Goal: Task Accomplishment & Management: Complete application form

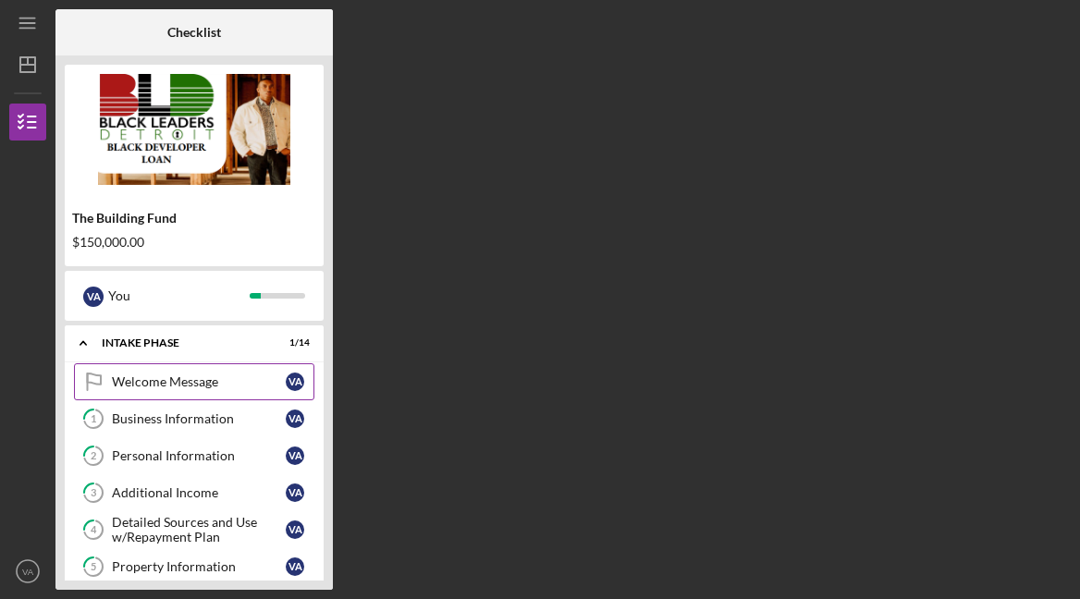
click at [197, 381] on div "Welcome Message" at bounding box center [199, 381] width 174 height 15
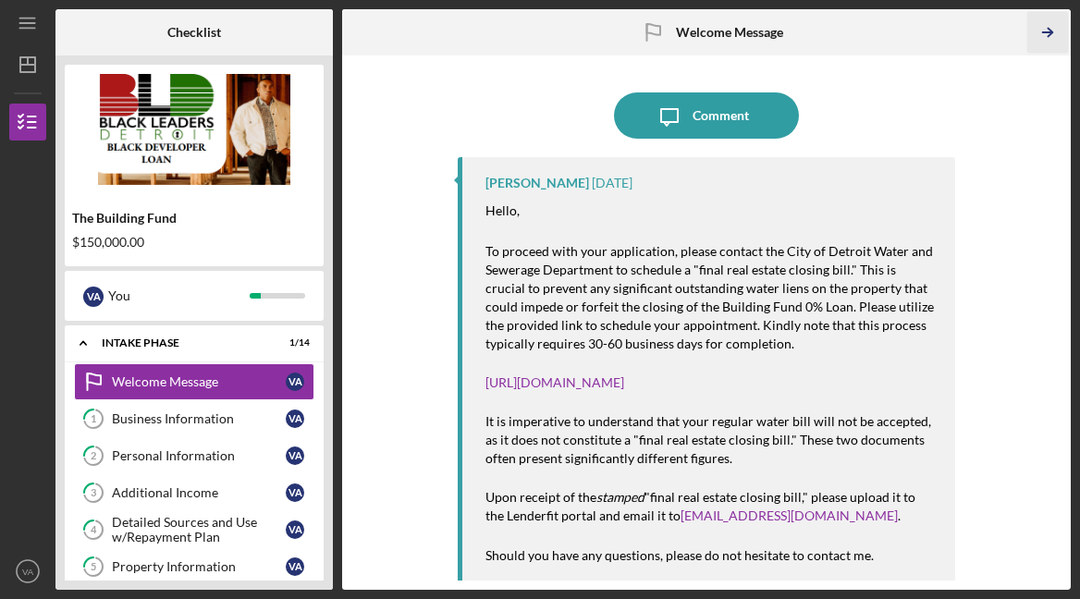
click at [1049, 26] on icon "Icon/Table Pagination Arrow" at bounding box center [1048, 33] width 42 height 42
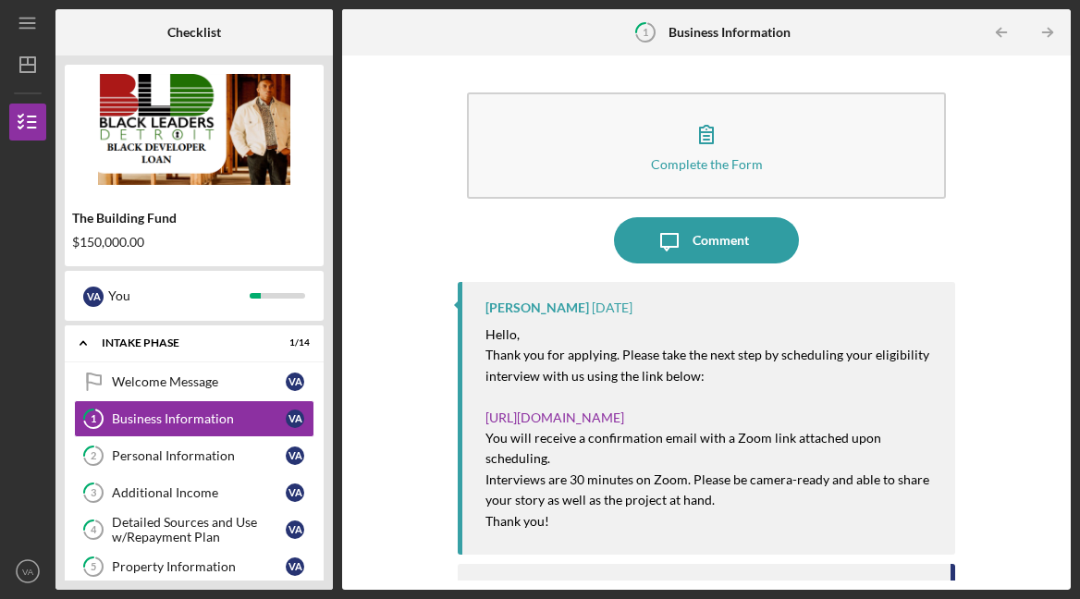
click at [1049, 26] on icon "Icon/Table Pagination Arrow" at bounding box center [1048, 33] width 42 height 42
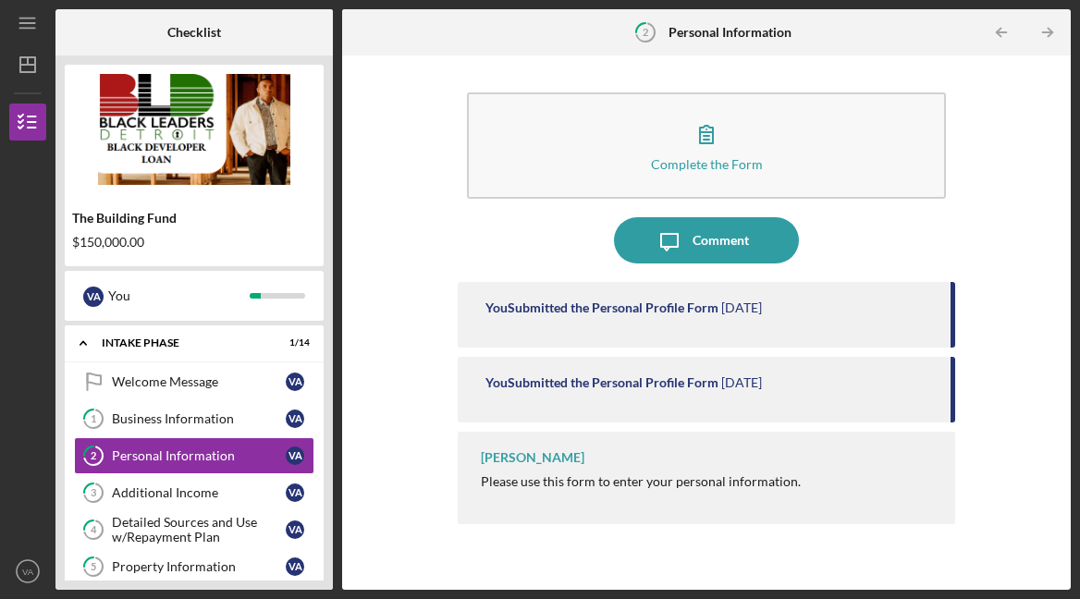
click at [1049, 26] on icon "Icon/Table Pagination Arrow" at bounding box center [1048, 33] width 42 height 42
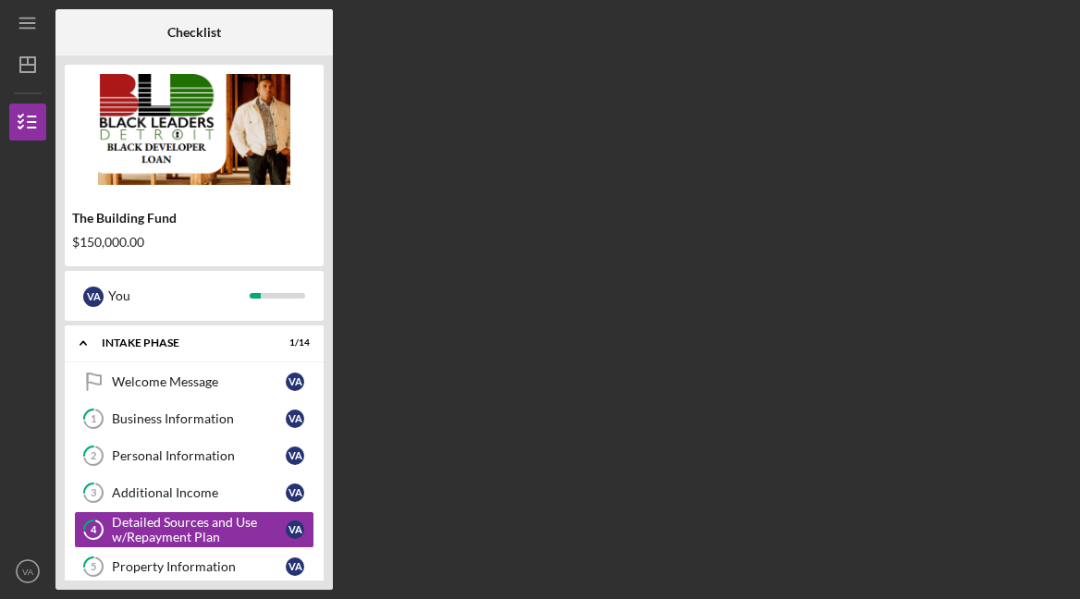
click at [1049, 26] on div "Checklist The Building Fund $150,000.00 V A You Icon/Expander Intake Phase 1 / …" at bounding box center [562, 299] width 1015 height 581
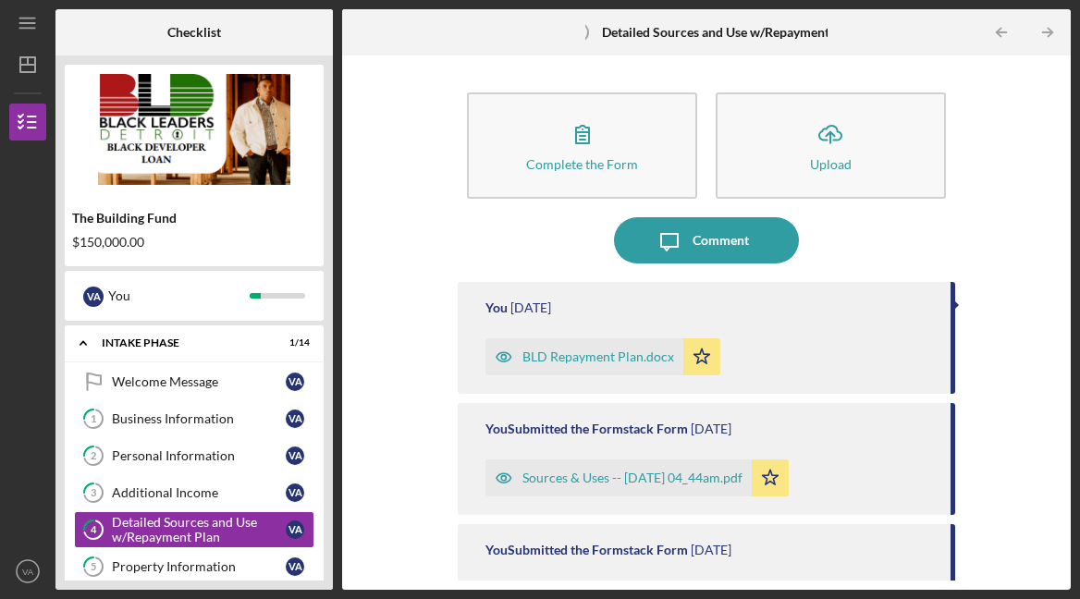
click at [1049, 26] on icon "Icon/Table Pagination Arrow" at bounding box center [1048, 33] width 42 height 42
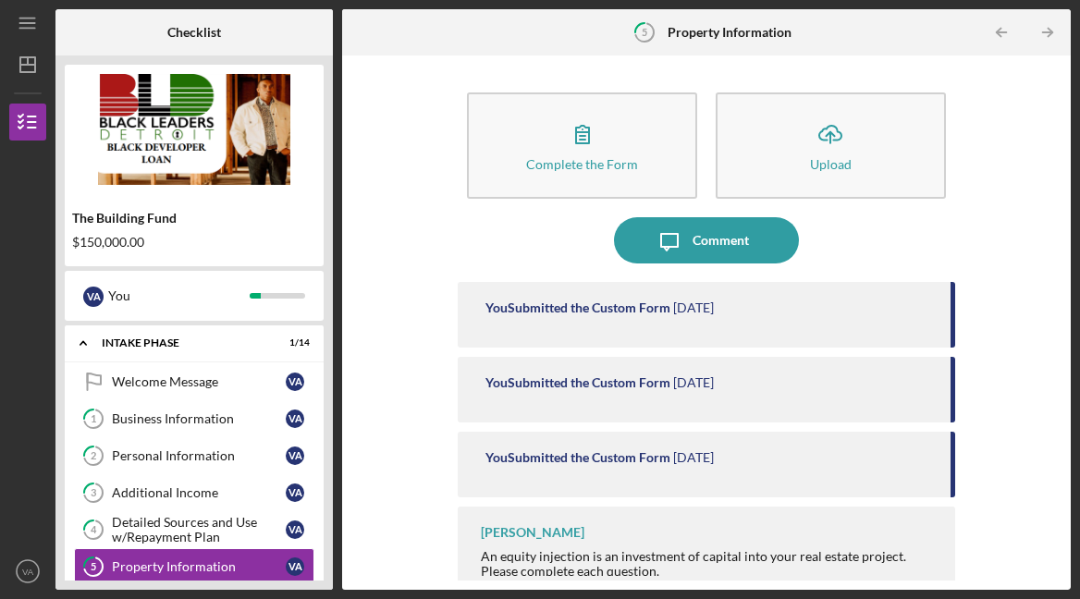
click at [1049, 26] on icon "Icon/Table Pagination Arrow" at bounding box center [1048, 33] width 42 height 42
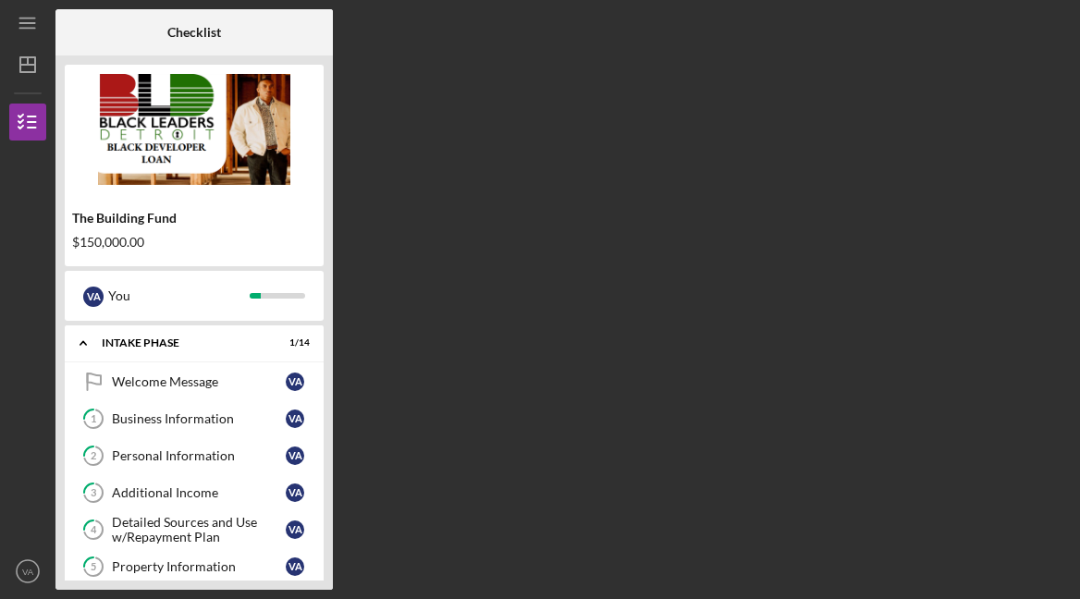
scroll to position [151, 0]
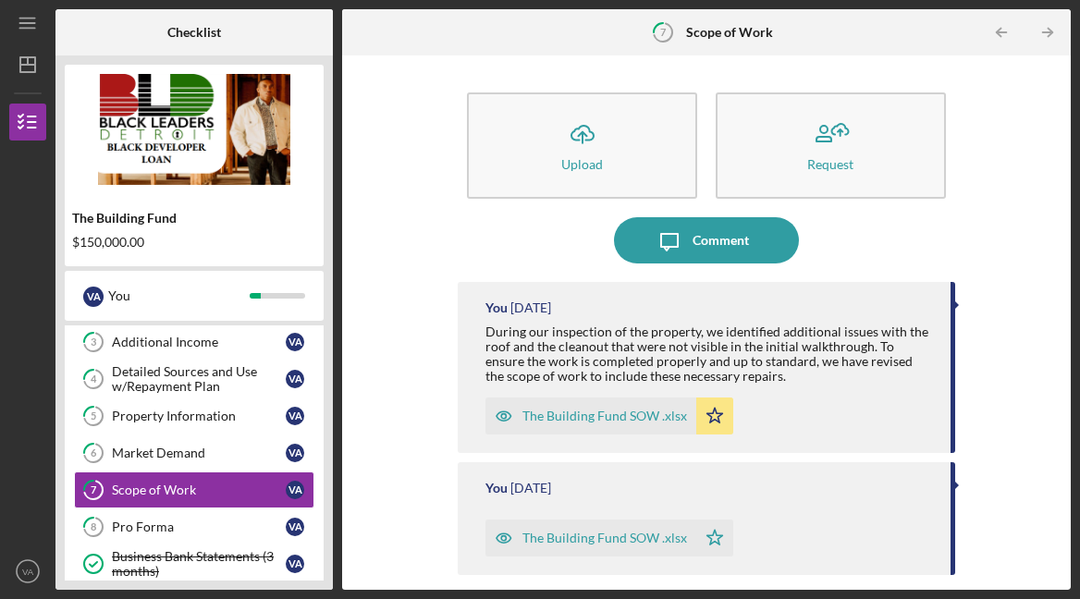
click at [1049, 26] on icon "Icon/Table Pagination Arrow" at bounding box center [1048, 33] width 42 height 42
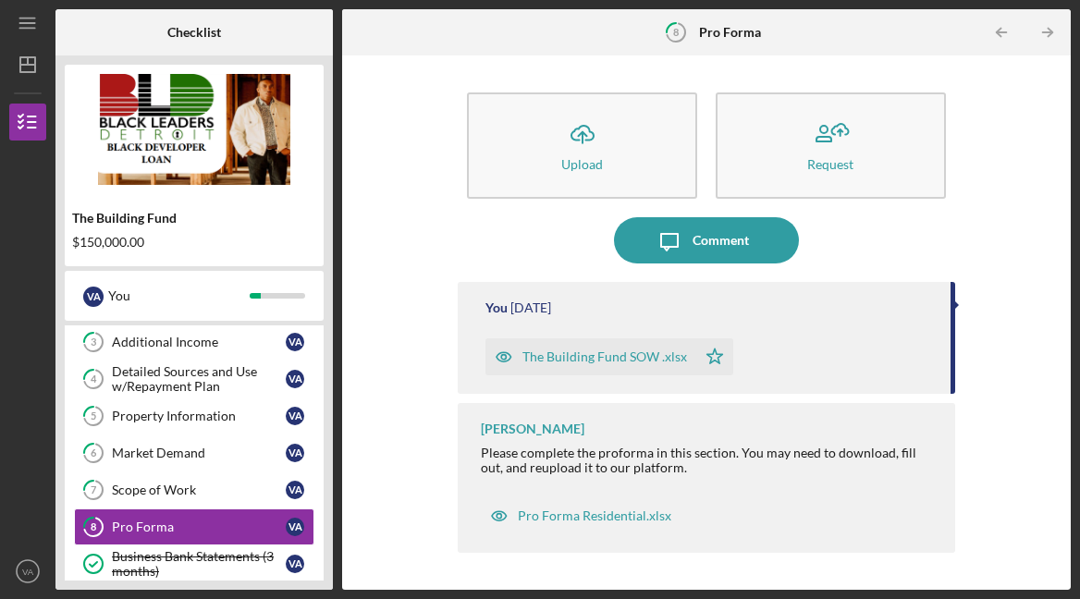
click at [1049, 26] on icon "Icon/Table Pagination Arrow" at bounding box center [1048, 33] width 42 height 42
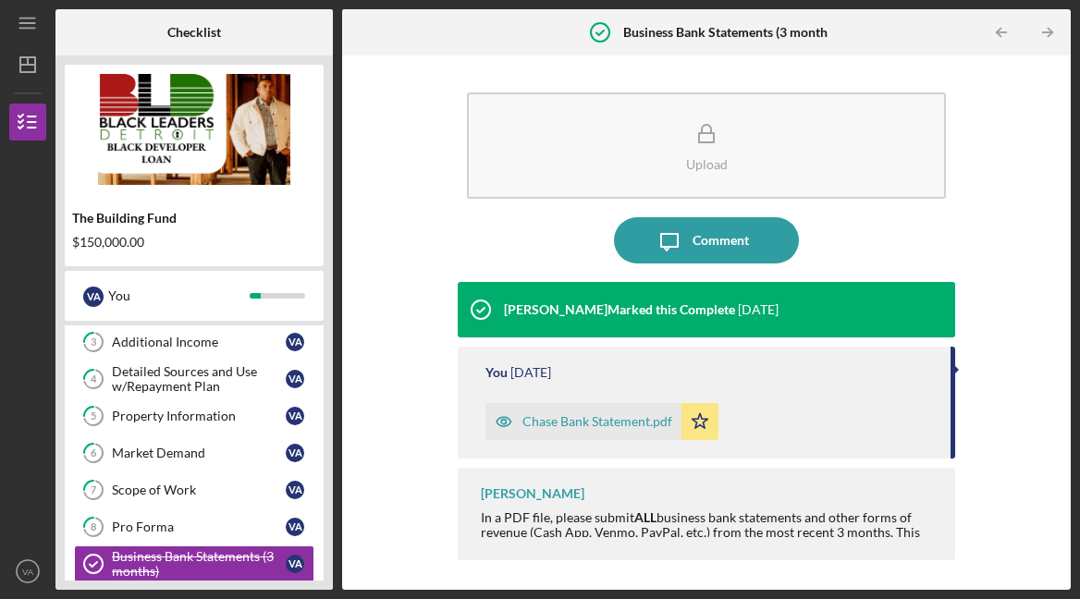
click at [1049, 26] on icon "Icon/Table Pagination Arrow" at bounding box center [1048, 33] width 42 height 42
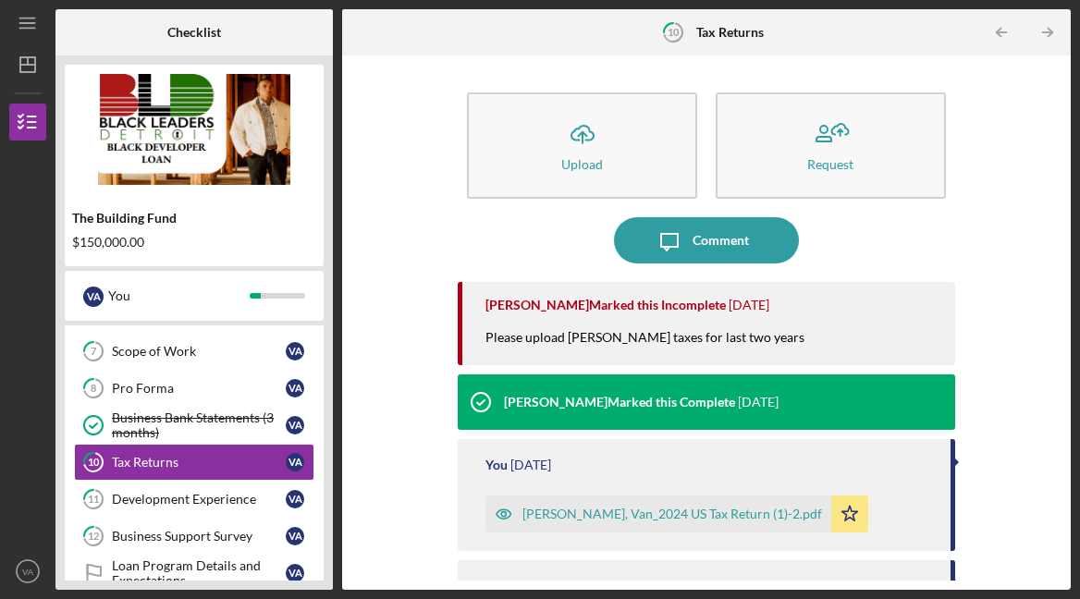
scroll to position [299, 0]
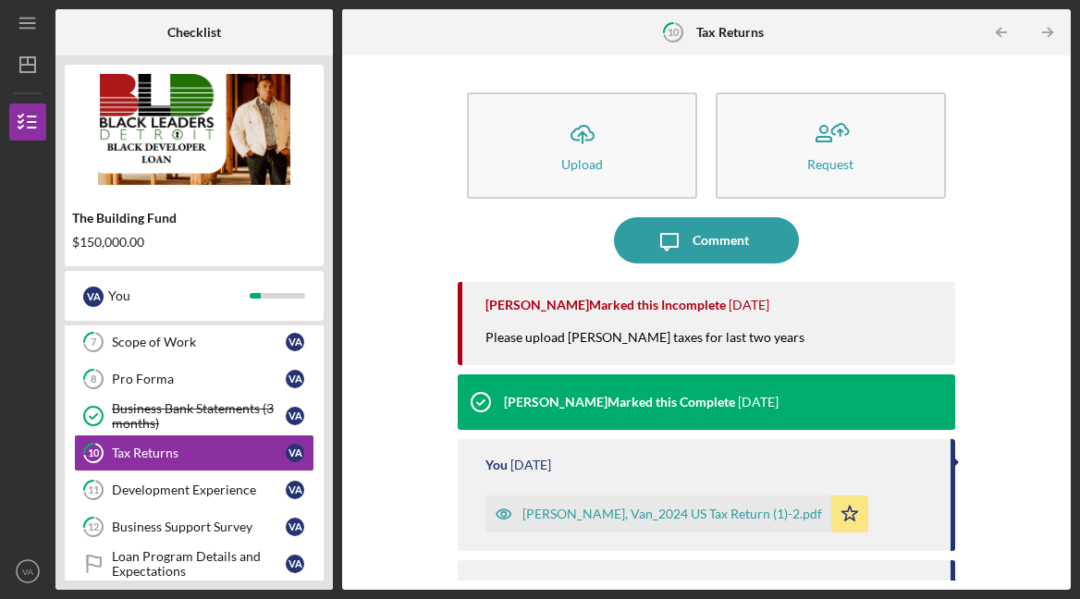
click at [1049, 26] on icon "Icon/Table Pagination Arrow" at bounding box center [1048, 33] width 42 height 42
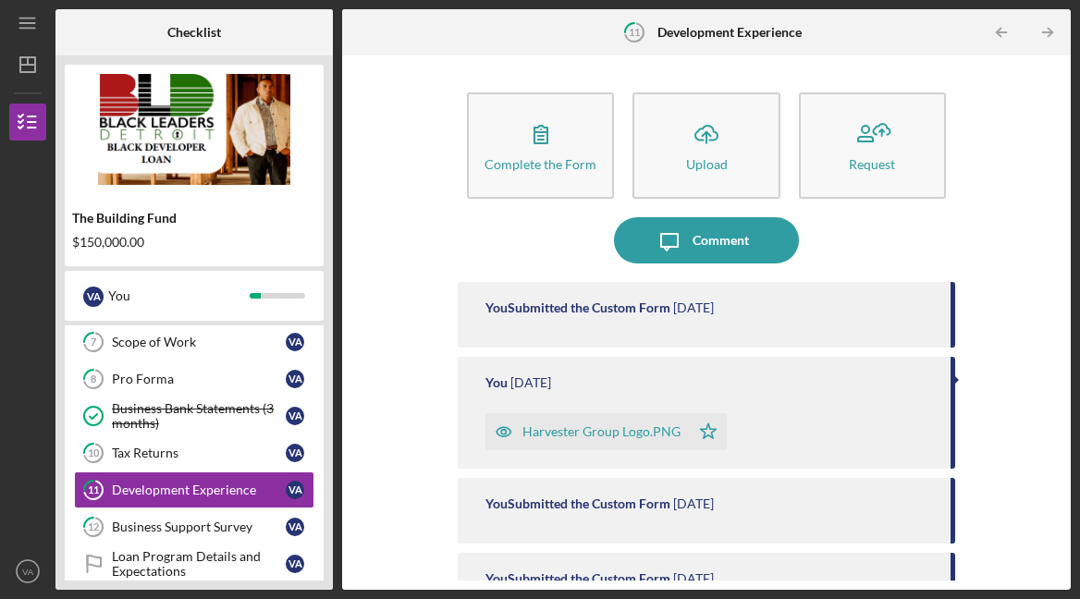
click at [1049, 26] on icon "Icon/Table Pagination Arrow" at bounding box center [1048, 33] width 42 height 42
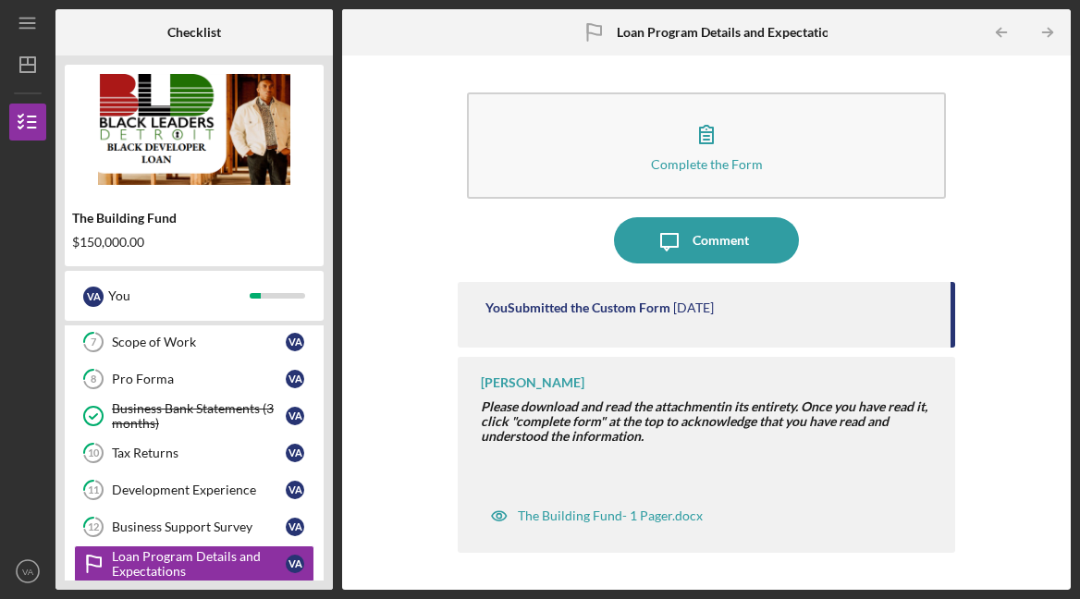
click at [1049, 26] on icon "Icon/Table Pagination Arrow" at bounding box center [1048, 33] width 42 height 42
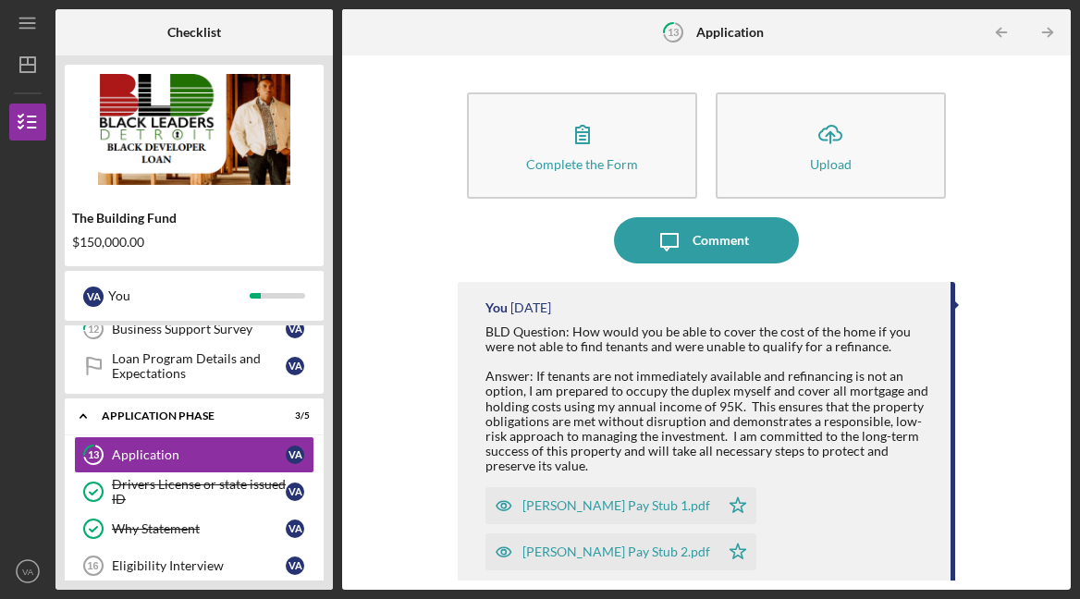
scroll to position [498, 0]
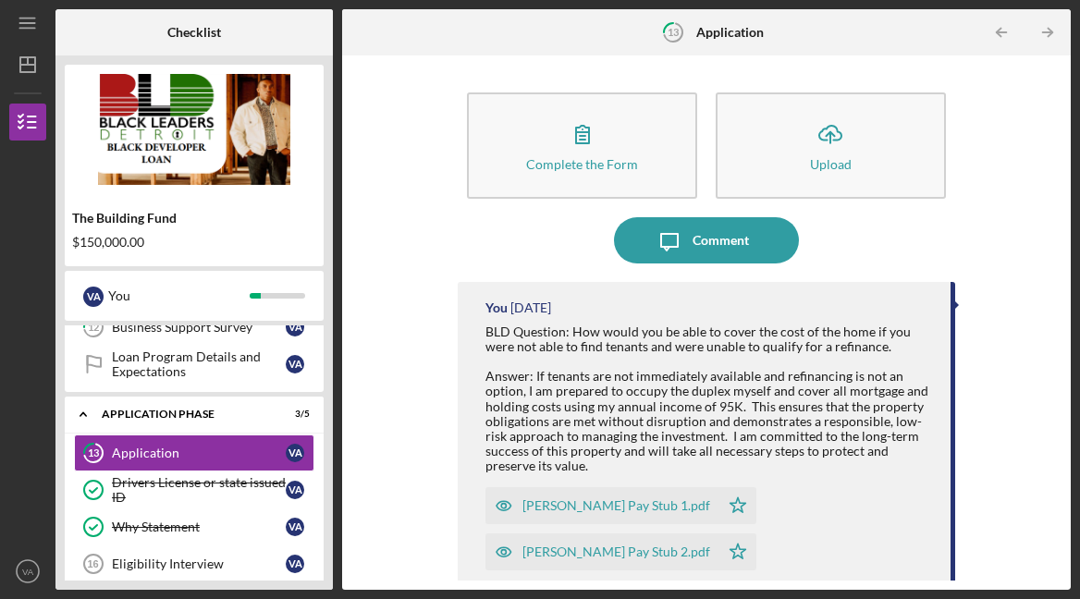
click at [1049, 26] on icon "Icon/Table Pagination Arrow" at bounding box center [1048, 33] width 42 height 42
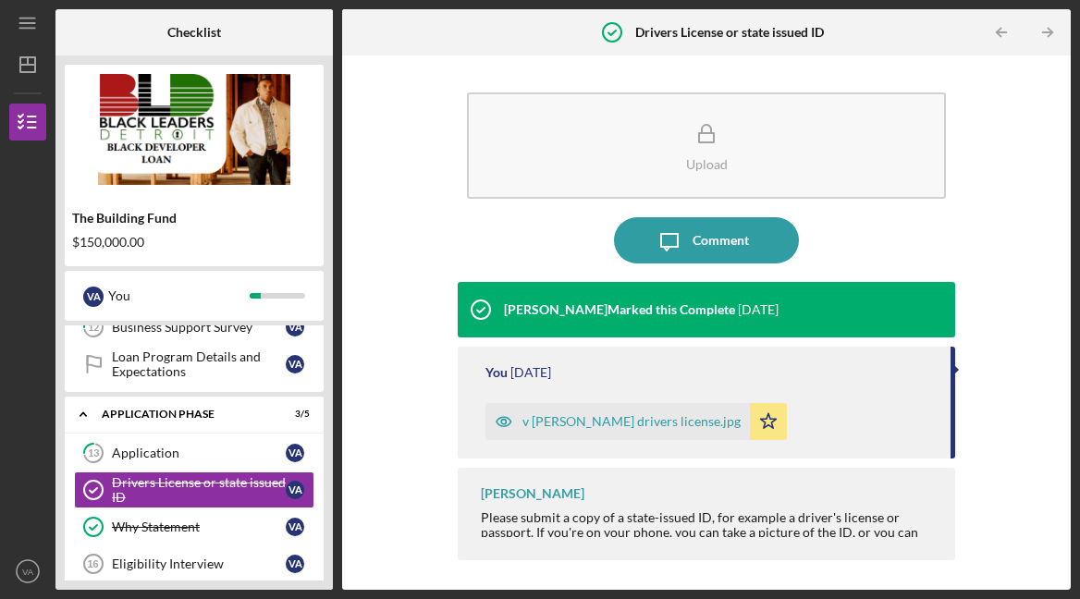
click at [1049, 26] on icon "Icon/Table Pagination Arrow" at bounding box center [1048, 33] width 42 height 42
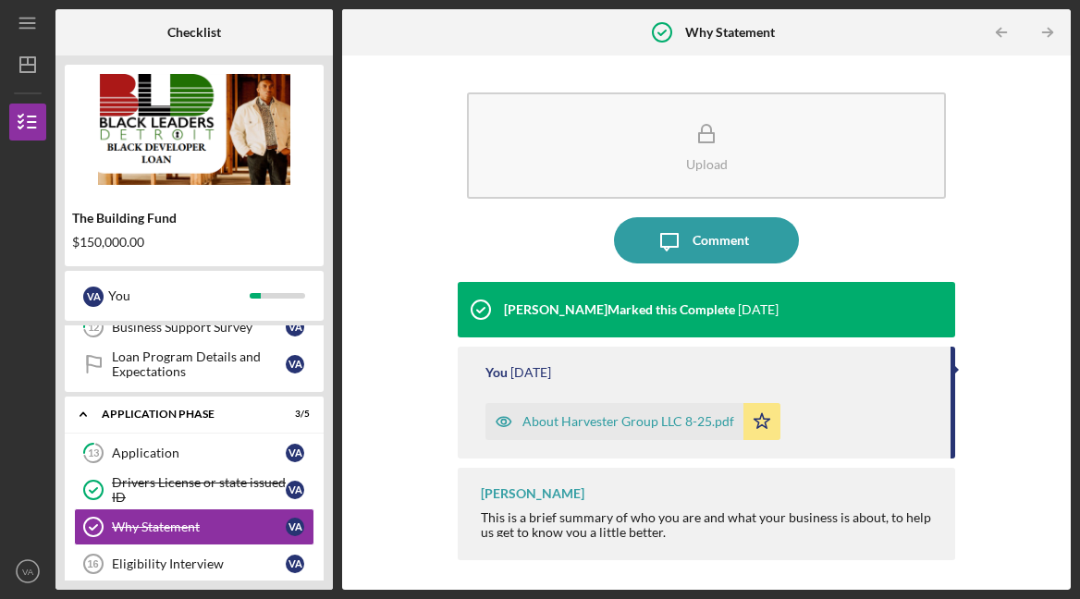
click at [1049, 26] on icon "Icon/Table Pagination Arrow" at bounding box center [1048, 33] width 42 height 42
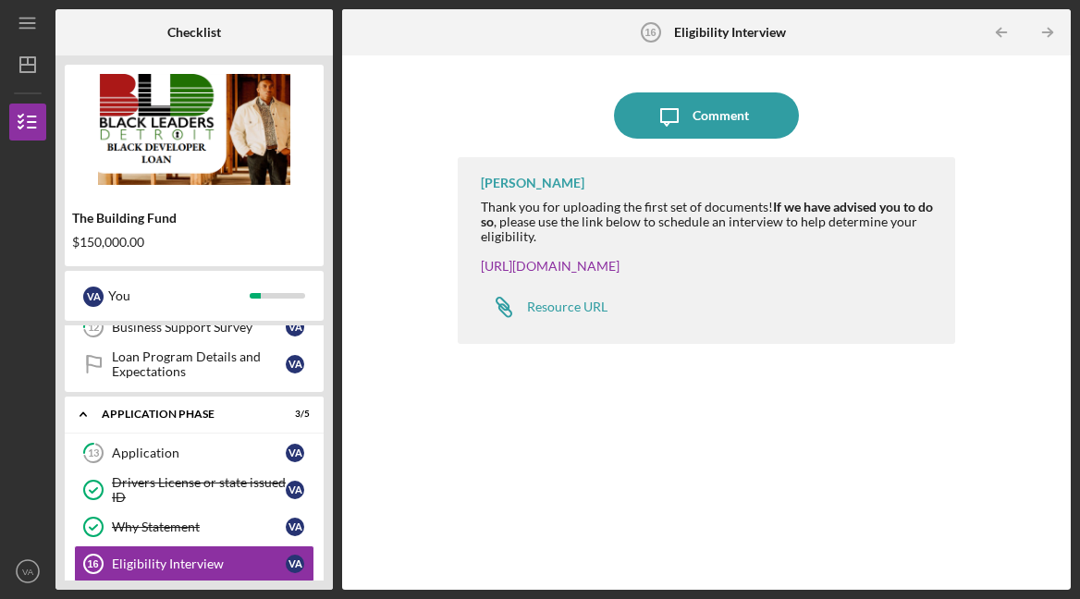
click at [1049, 26] on icon "Icon/Table Pagination Arrow" at bounding box center [1048, 33] width 42 height 42
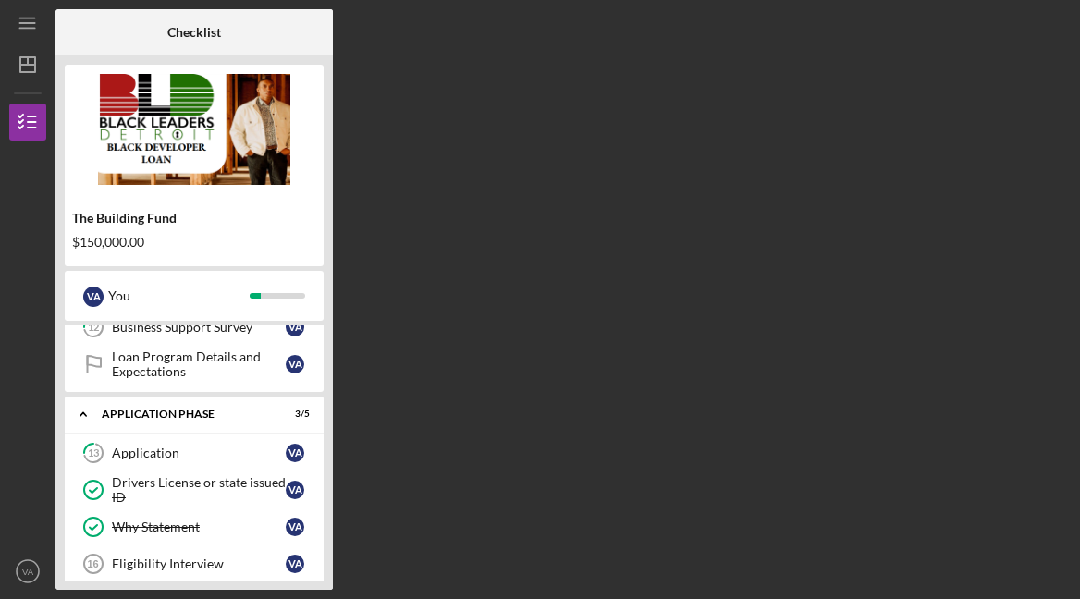
scroll to position [639, 0]
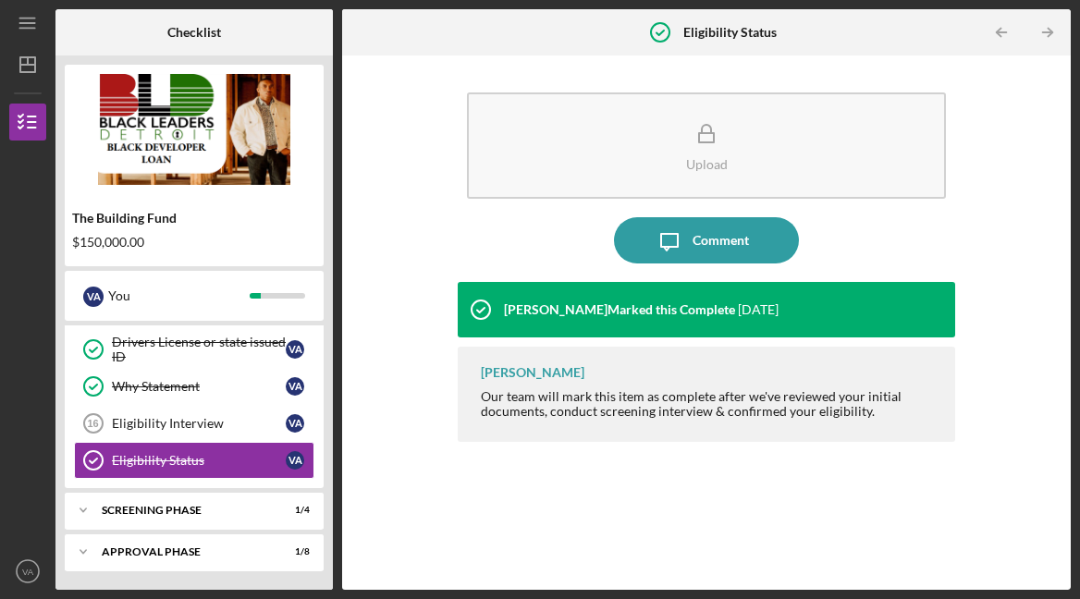
click at [1049, 26] on icon "Icon/Table Pagination Arrow" at bounding box center [1048, 33] width 42 height 42
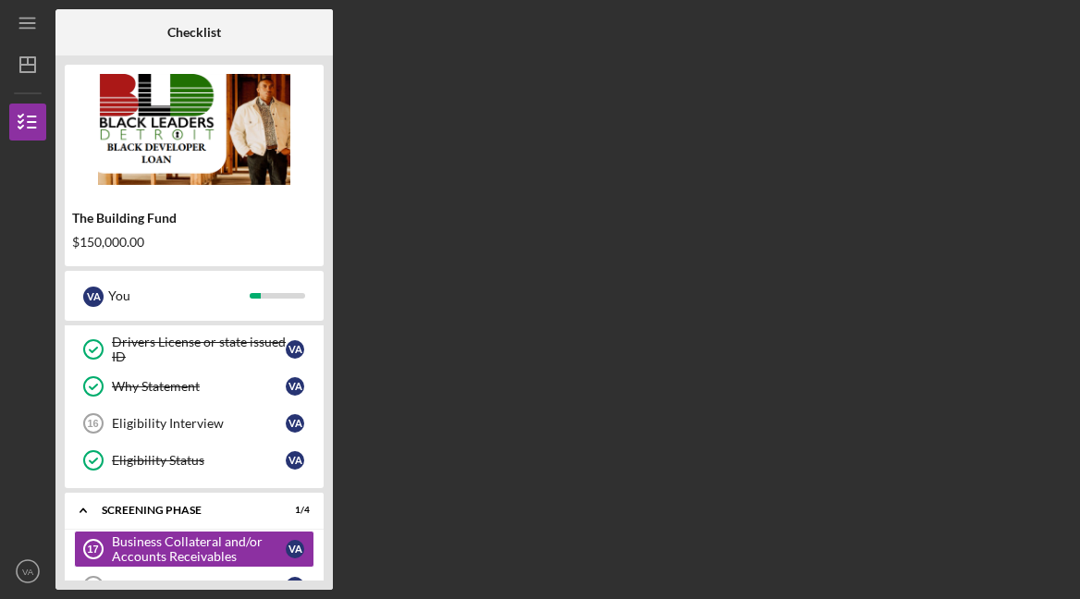
scroll to position [735, 0]
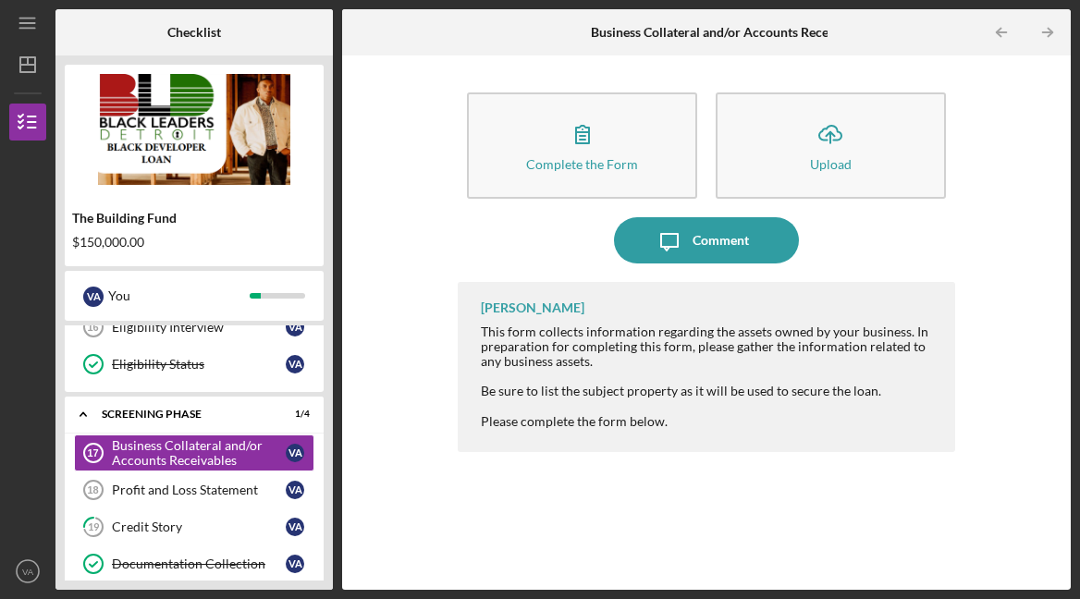
click at [1049, 26] on icon "Icon/Table Pagination Arrow" at bounding box center [1048, 33] width 42 height 42
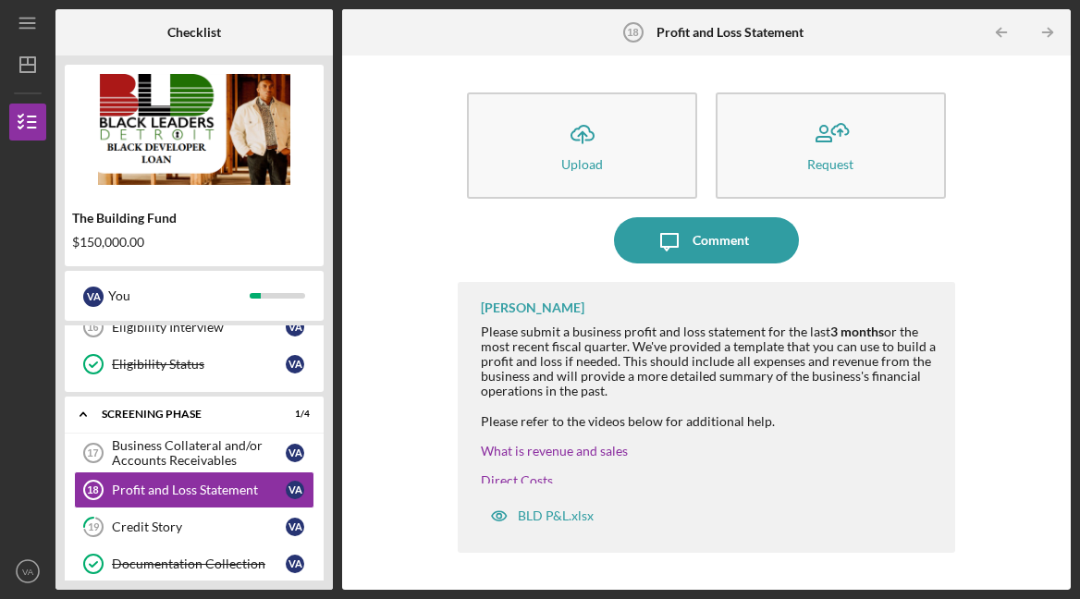
click at [1049, 26] on icon "Icon/Table Pagination Arrow" at bounding box center [1048, 33] width 42 height 42
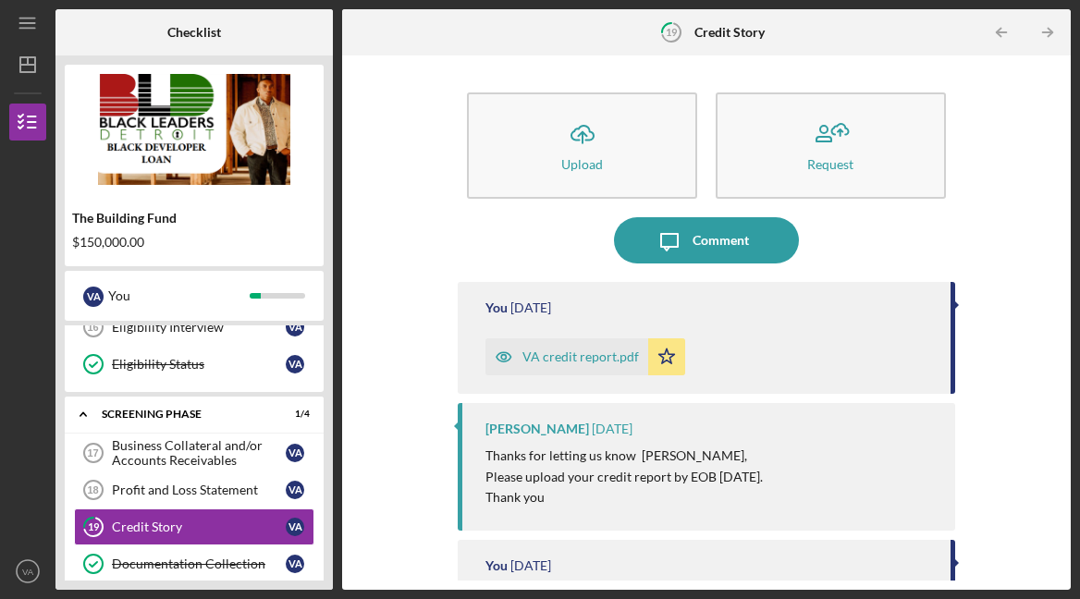
click at [1049, 26] on icon "Icon/Table Pagination Arrow" at bounding box center [1048, 33] width 42 height 42
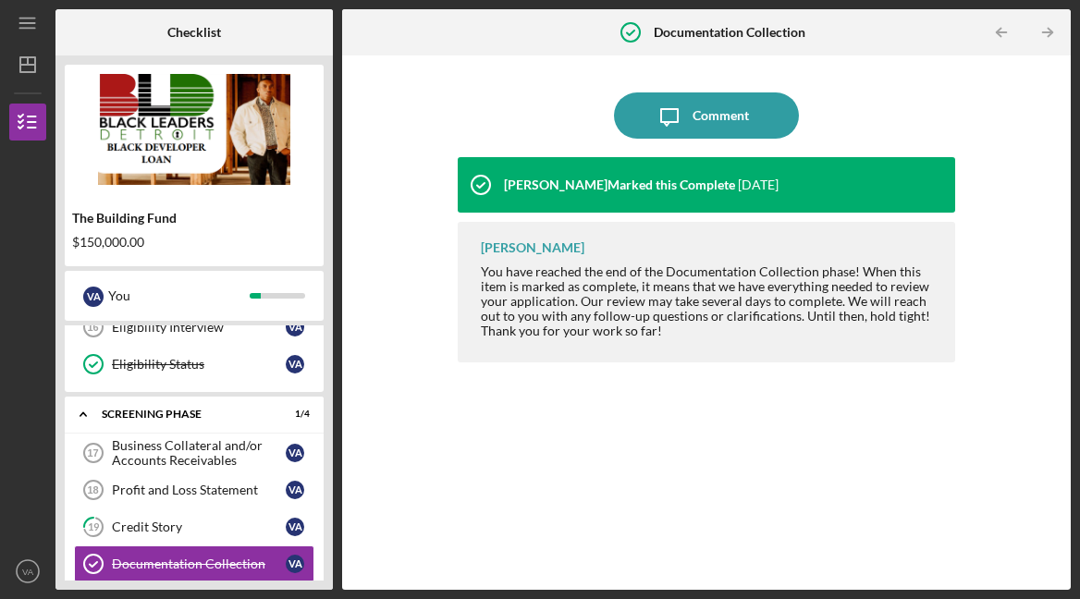
click at [1049, 26] on icon "Icon/Table Pagination Arrow" at bounding box center [1048, 33] width 42 height 42
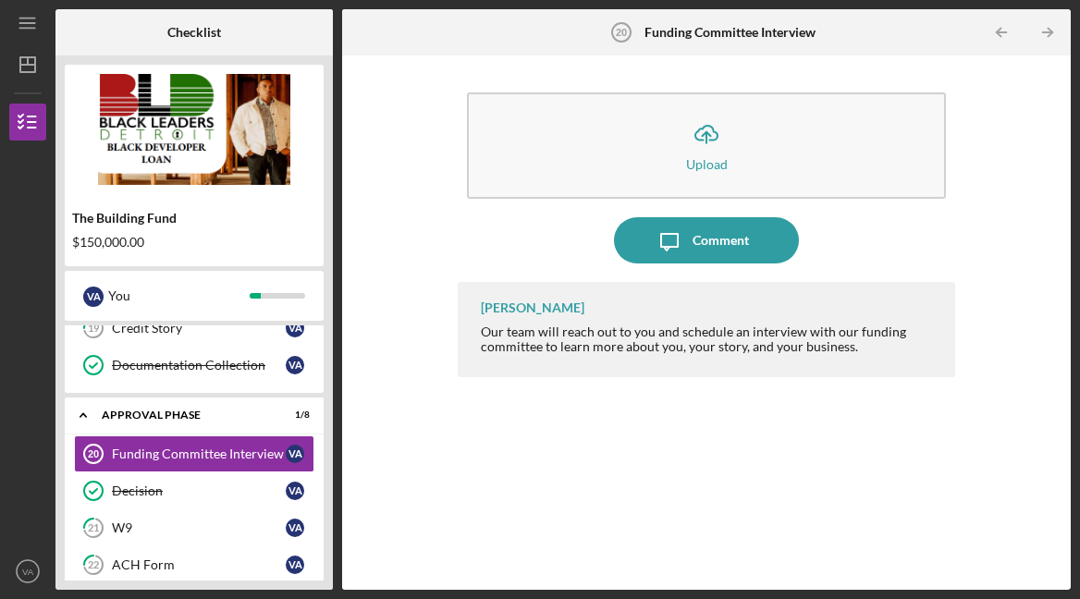
scroll to position [935, 0]
click at [1049, 26] on icon "Icon/Table Pagination Arrow" at bounding box center [1048, 33] width 42 height 42
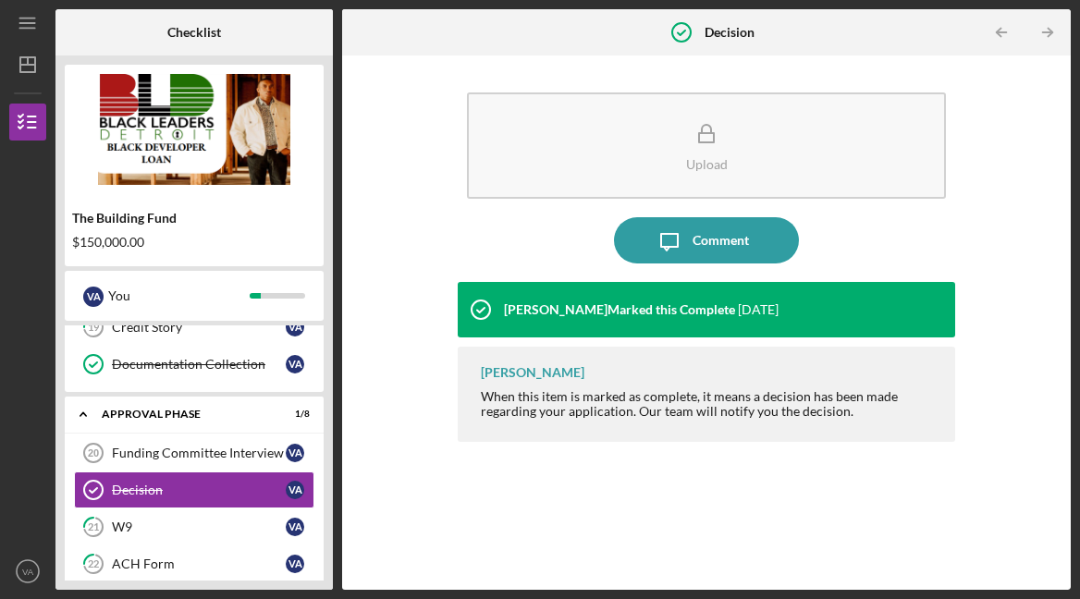
click at [1049, 26] on icon "Icon/Table Pagination Arrow" at bounding box center [1048, 33] width 42 height 42
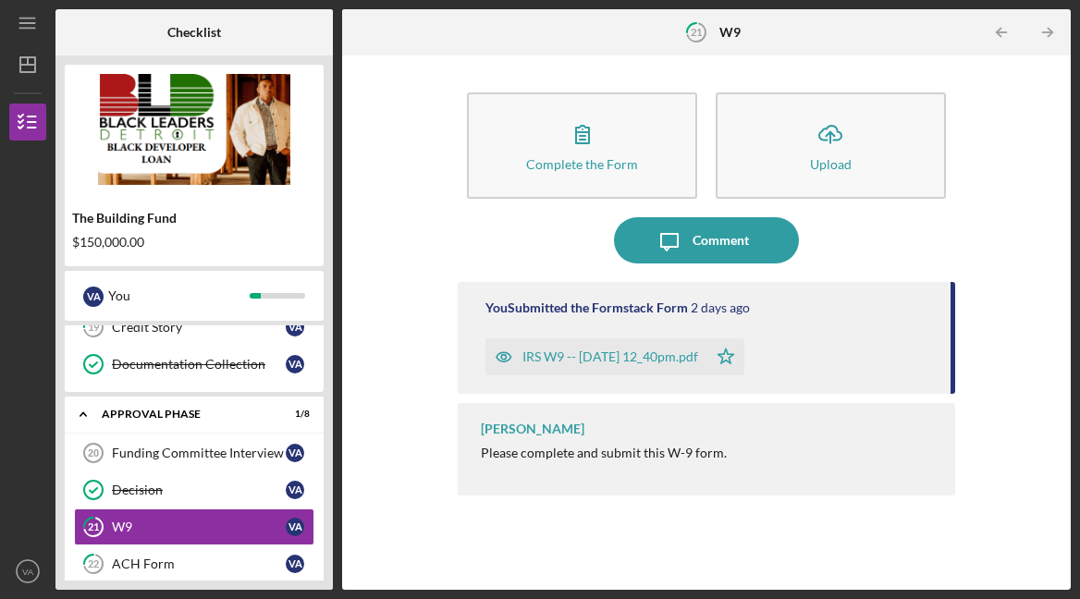
click at [1049, 26] on icon "Icon/Table Pagination Arrow" at bounding box center [1048, 33] width 42 height 42
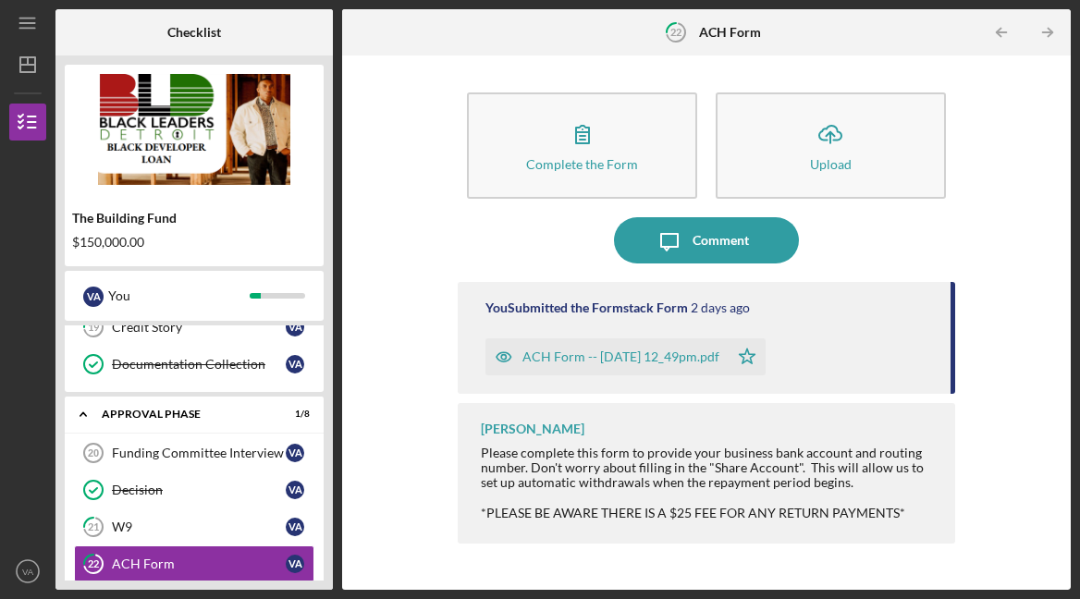
click at [660, 354] on div "ACH Form -- [DATE] 12_49pm.pdf" at bounding box center [620, 357] width 197 height 15
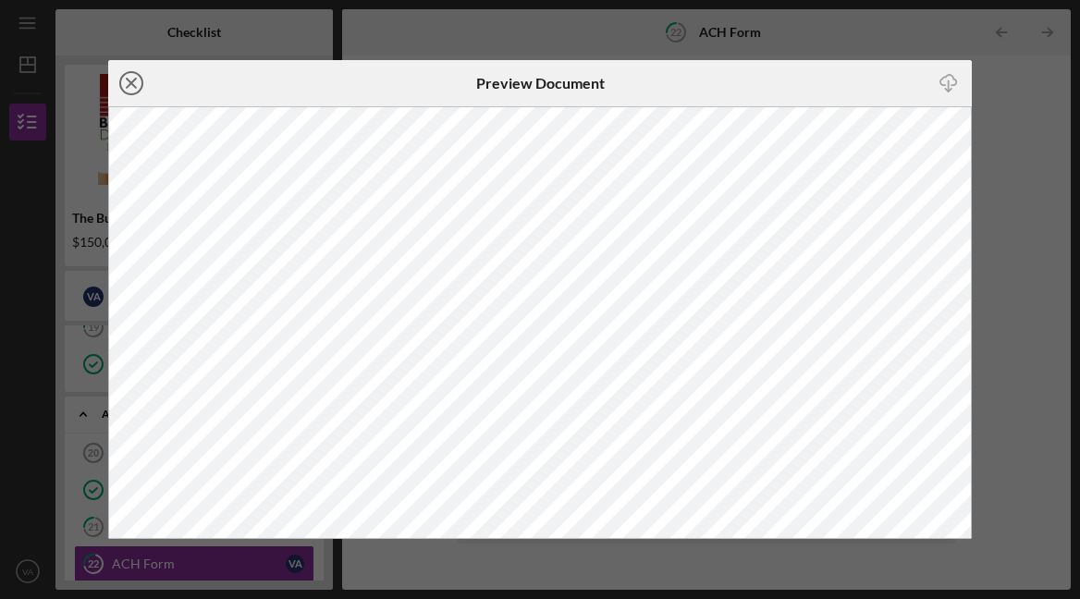
click at [132, 80] on icon "Icon/Close" at bounding box center [131, 83] width 46 height 46
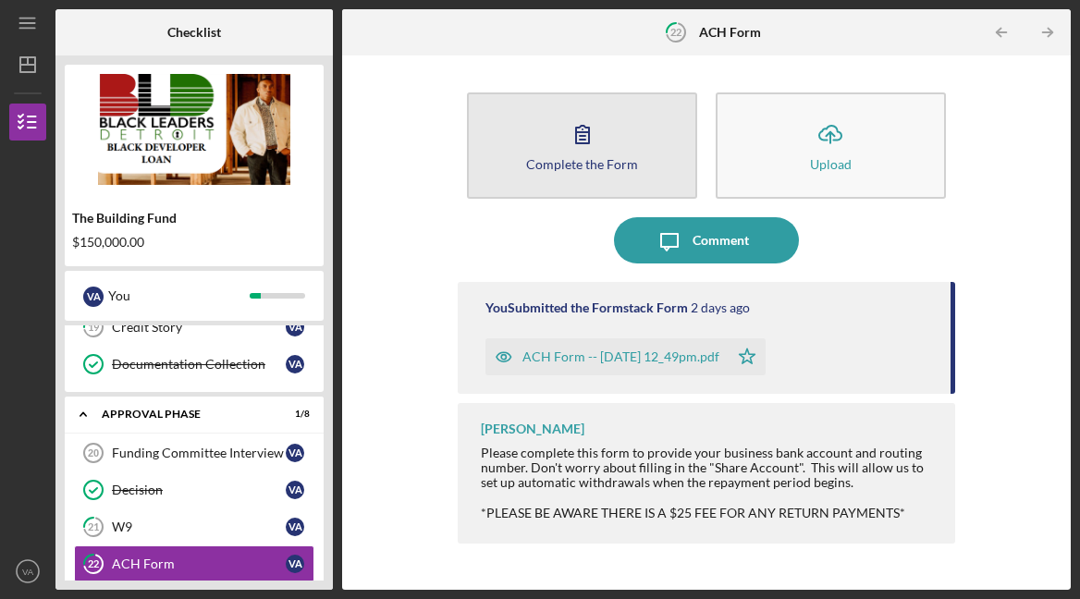
click at [578, 164] on div "Complete the Form" at bounding box center [582, 164] width 112 height 14
click at [559, 161] on div "Complete the Form" at bounding box center [582, 164] width 112 height 14
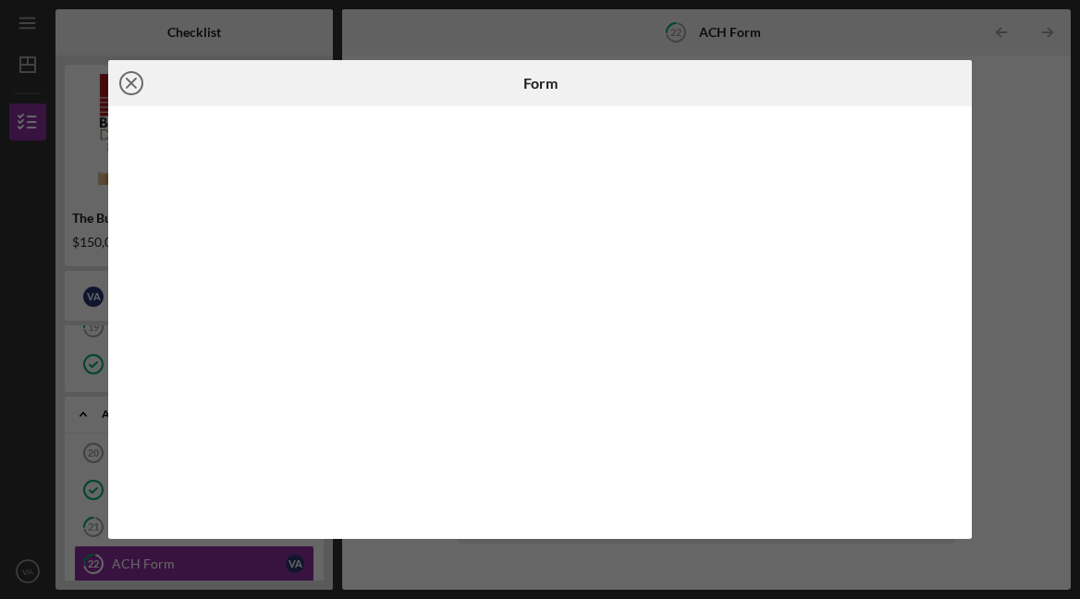
click at [135, 84] on icon "Icon/Close" at bounding box center [131, 83] width 46 height 46
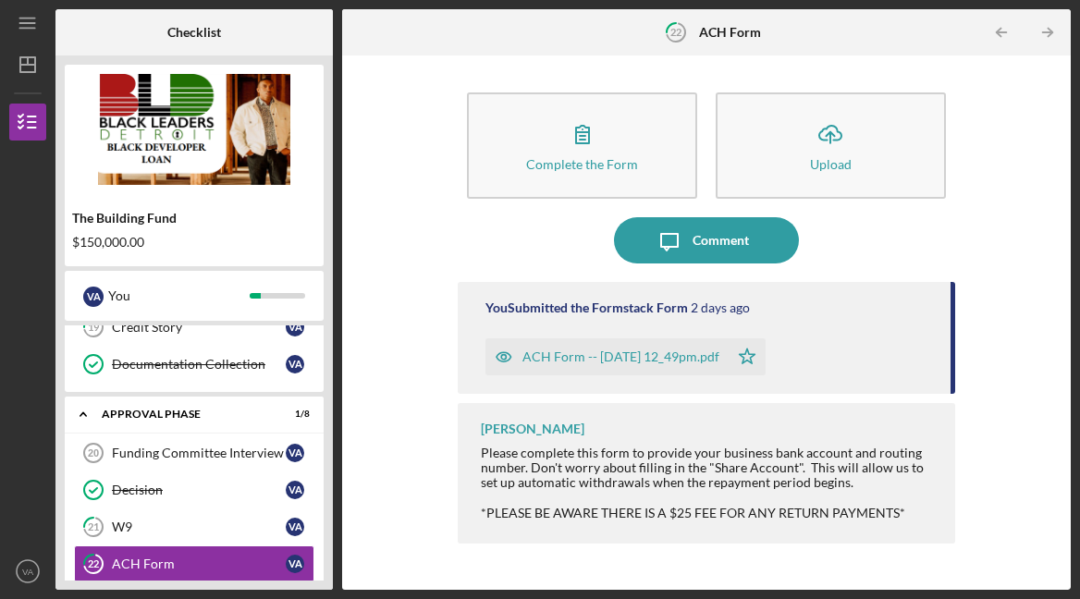
drag, startPoint x: 954, startPoint y: 350, endPoint x: 958, endPoint y: 387, distance: 36.3
click at [958, 387] on div "Complete the Form Form Icon/Upload Upload Icon/Message Comment You Submitted th…" at bounding box center [706, 323] width 710 height 516
click at [502, 358] on icon "button" at bounding box center [503, 357] width 5 height 5
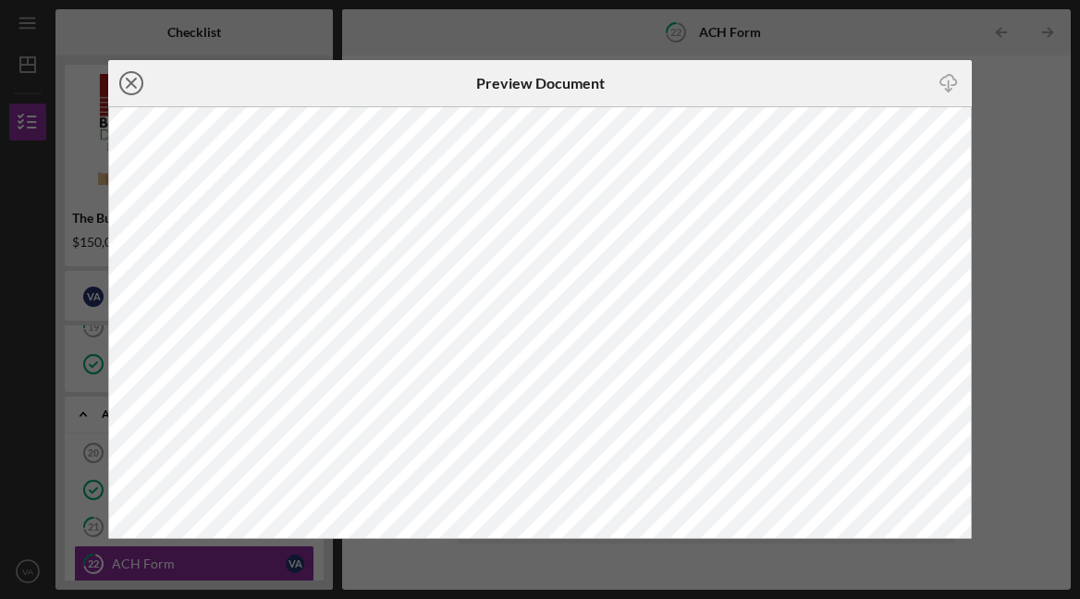
click at [130, 76] on icon "Icon/Close" at bounding box center [131, 83] width 46 height 46
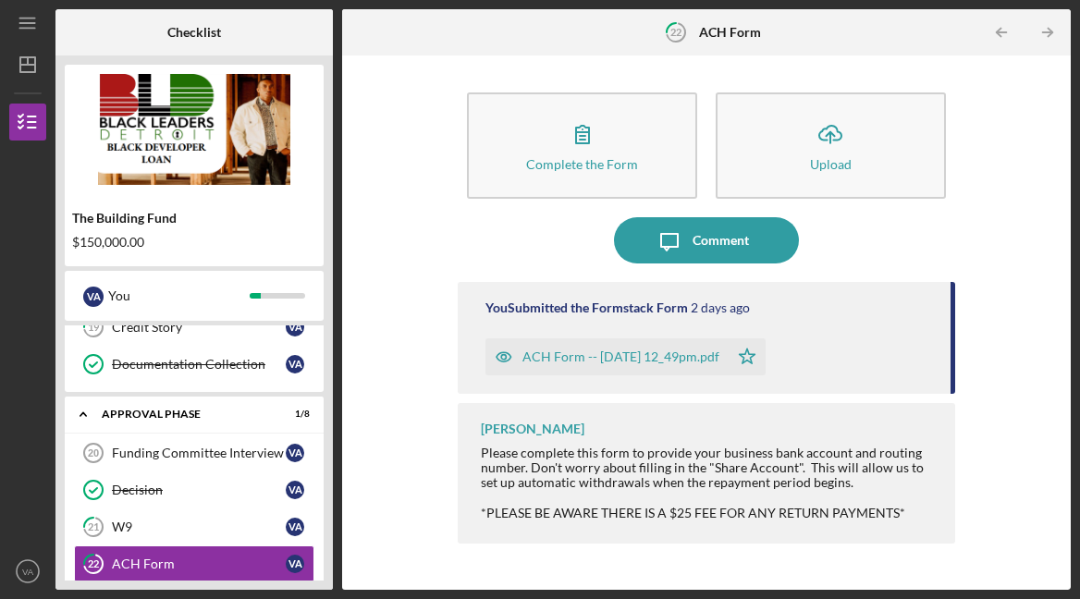
click at [591, 347] on div "ACH Form -- [DATE] 12_49pm.pdf" at bounding box center [606, 356] width 243 height 37
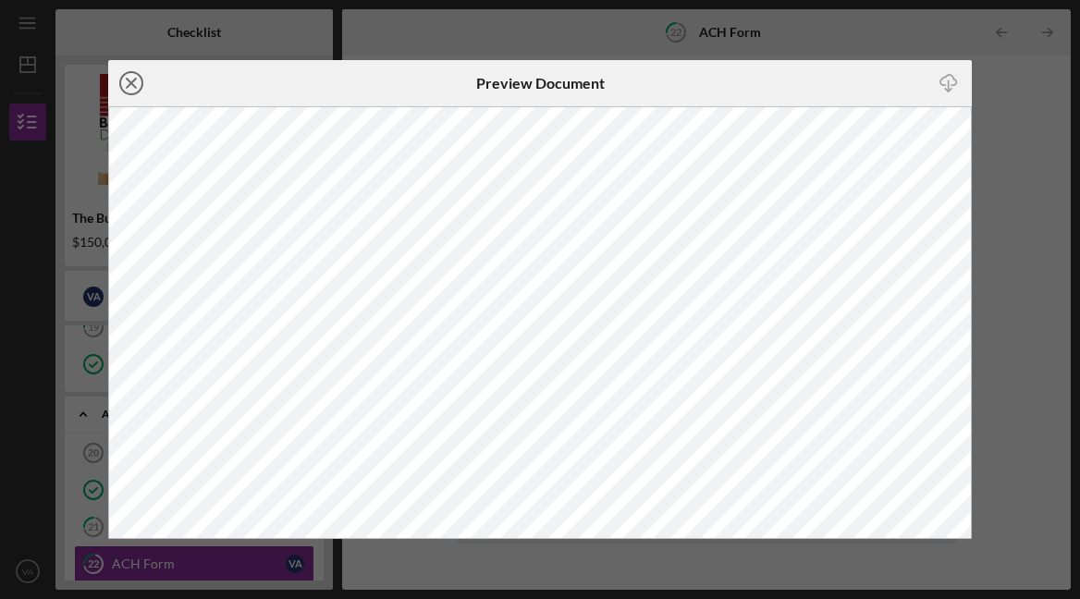
click at [135, 81] on icon "Icon/Close" at bounding box center [131, 83] width 46 height 46
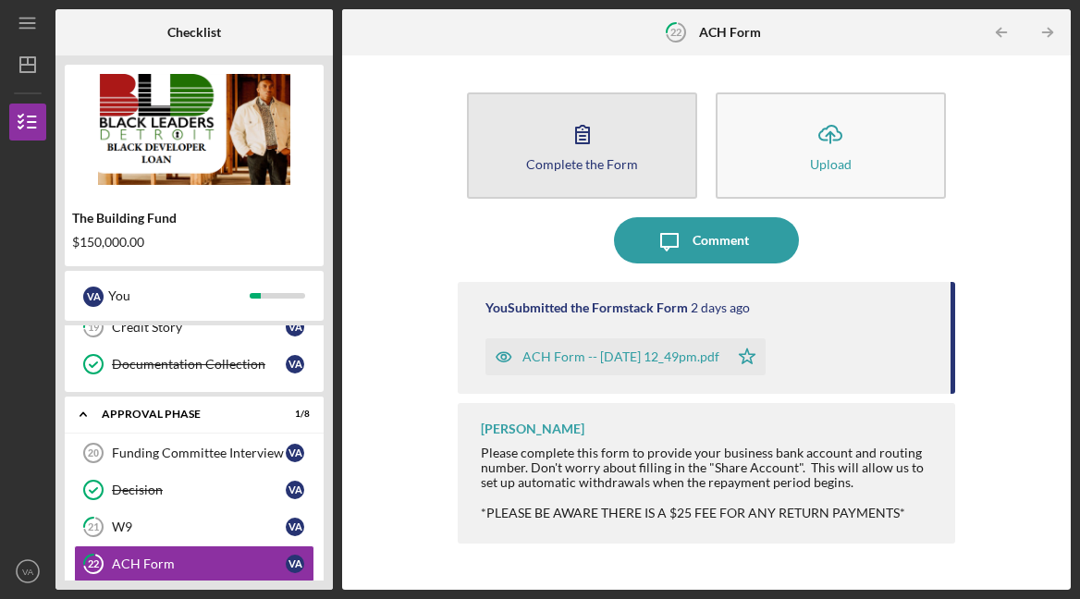
click at [569, 166] on div "Complete the Form" at bounding box center [582, 164] width 112 height 14
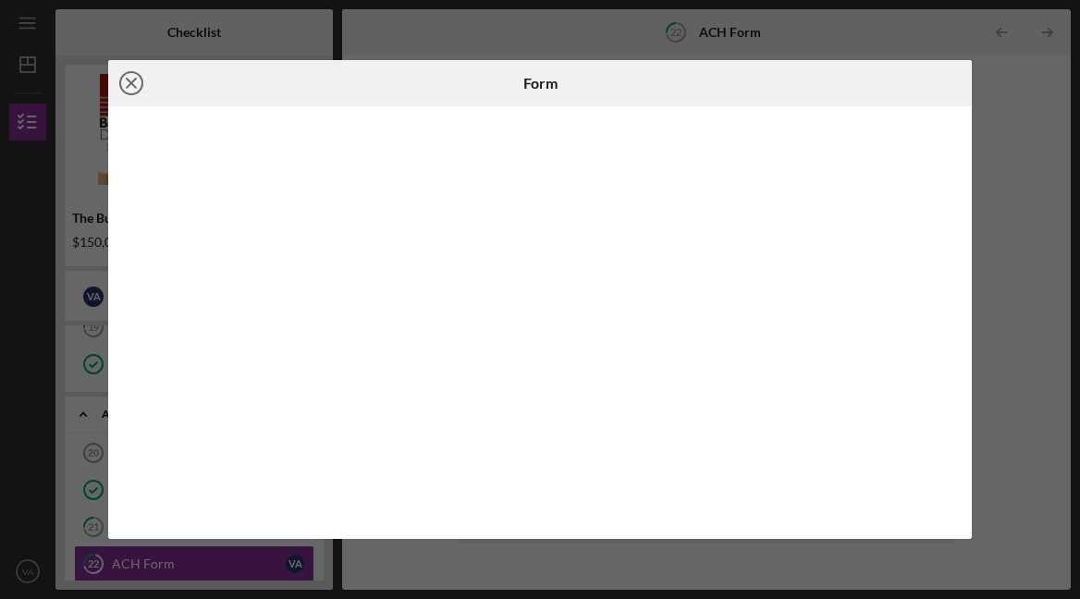
click at [129, 84] on line at bounding box center [131, 83] width 9 height 9
